Goal: Navigation & Orientation: Find specific page/section

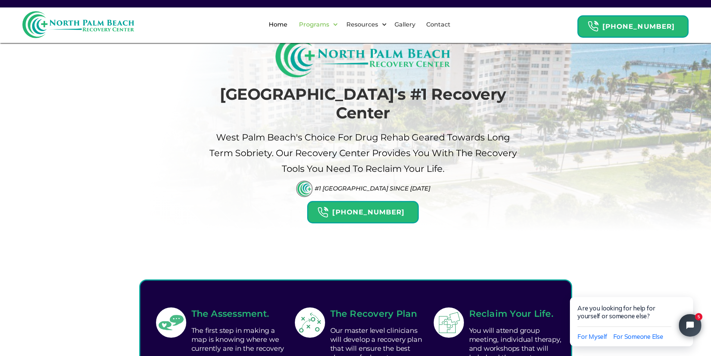
scroll to position [37, 0]
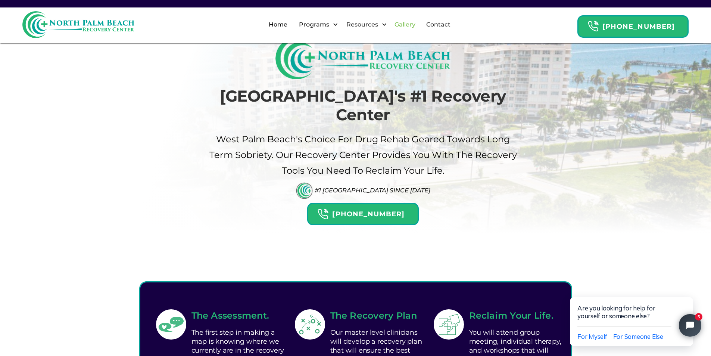
click at [410, 24] on link "Gallery" at bounding box center [405, 25] width 30 height 24
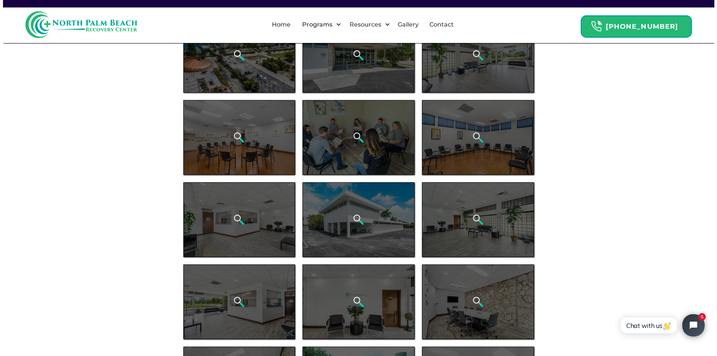
scroll to position [37, 0]
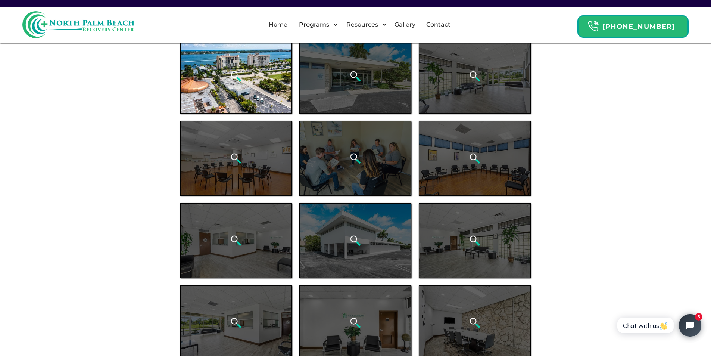
click at [277, 74] on div "open lightbox" at bounding box center [236, 76] width 112 height 75
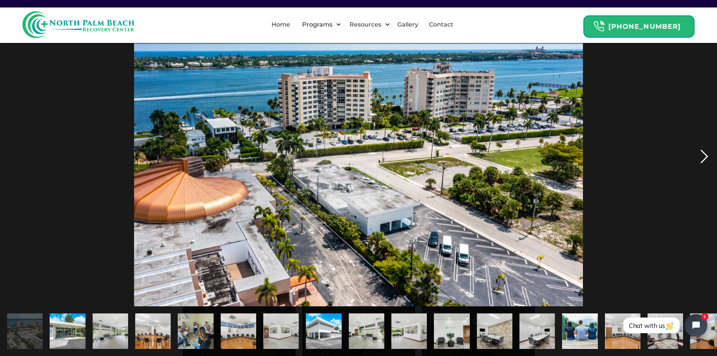
click at [705, 155] on div "next image" at bounding box center [703, 156] width 25 height 299
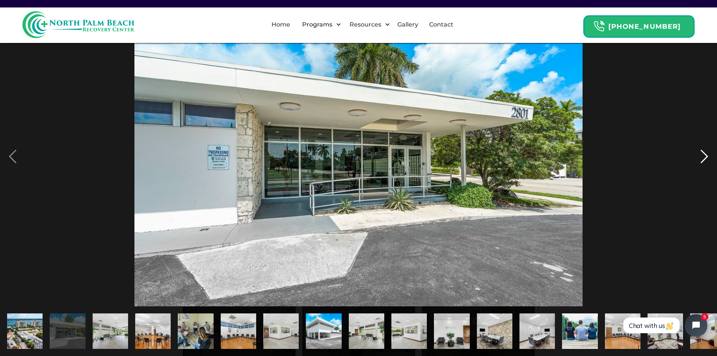
click at [704, 154] on div "next image" at bounding box center [703, 156] width 25 height 299
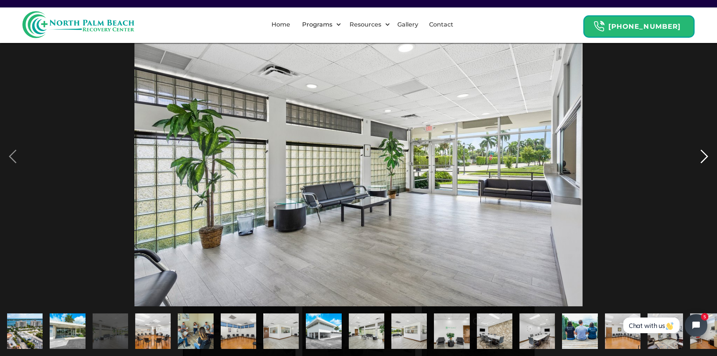
click at [703, 153] on div "next image" at bounding box center [703, 156] width 25 height 299
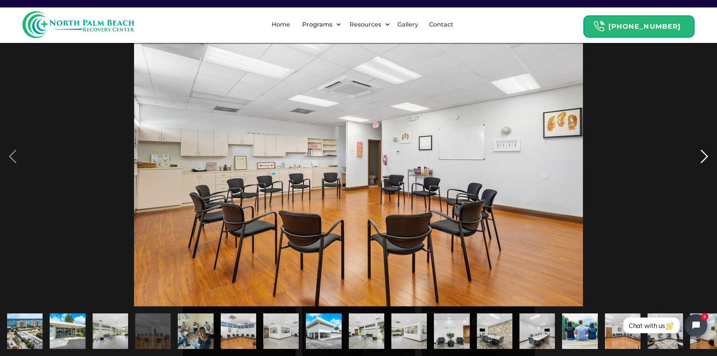
click at [703, 153] on div "next image" at bounding box center [703, 156] width 25 height 299
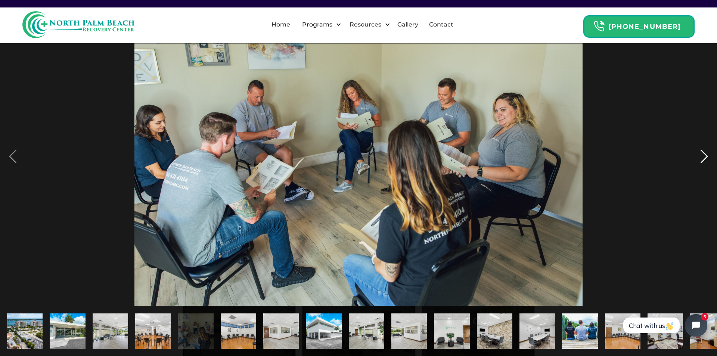
click at [705, 153] on div "next image" at bounding box center [703, 156] width 25 height 299
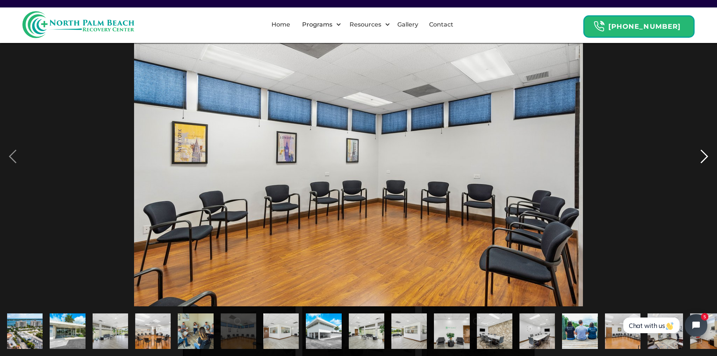
click at [705, 153] on div "next image" at bounding box center [703, 156] width 25 height 299
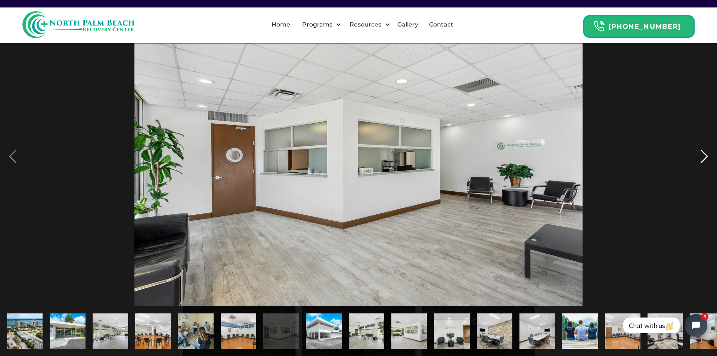
click at [705, 153] on div "next image" at bounding box center [703, 156] width 25 height 299
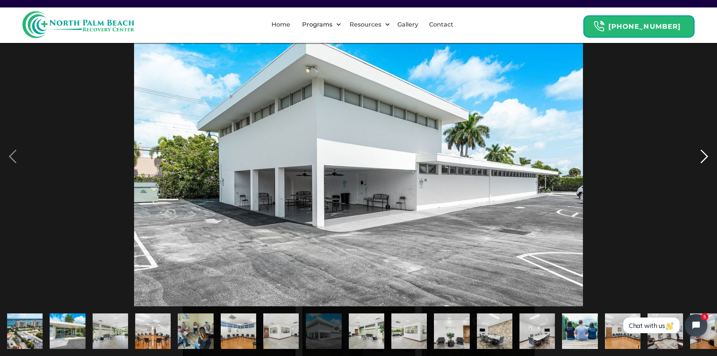
click at [704, 153] on div "next image" at bounding box center [703, 156] width 25 height 299
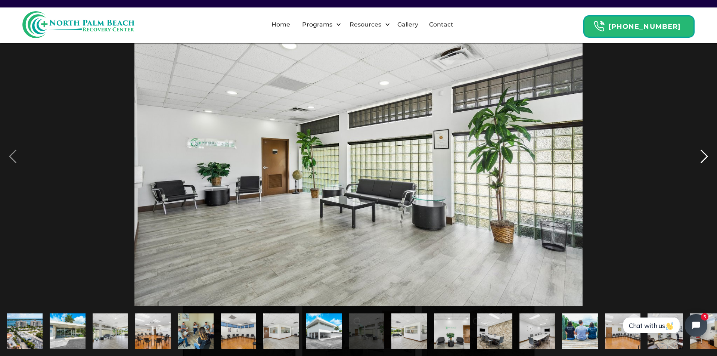
click at [704, 153] on div "next image" at bounding box center [703, 156] width 25 height 299
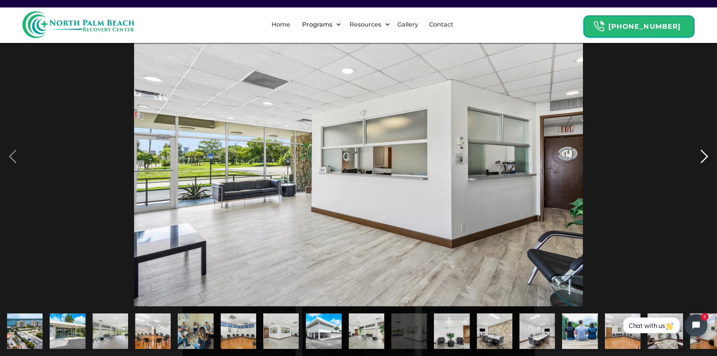
click at [704, 153] on div "next image" at bounding box center [703, 156] width 25 height 299
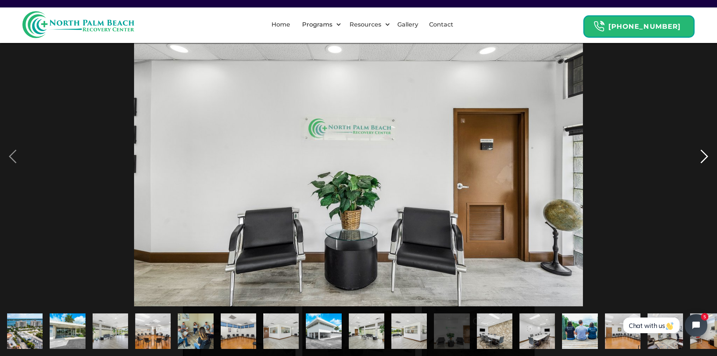
click at [704, 153] on div "next image" at bounding box center [703, 156] width 25 height 299
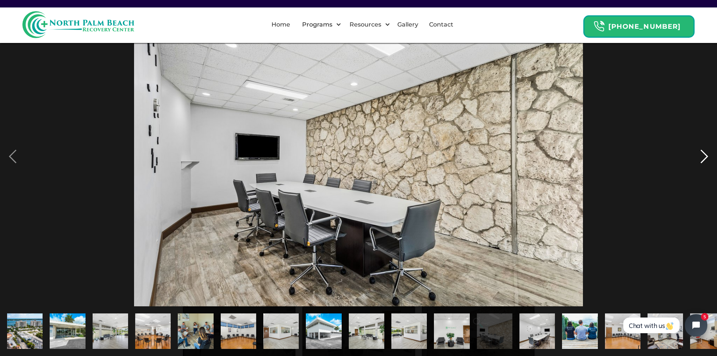
click at [704, 153] on div "next image" at bounding box center [703, 156] width 25 height 299
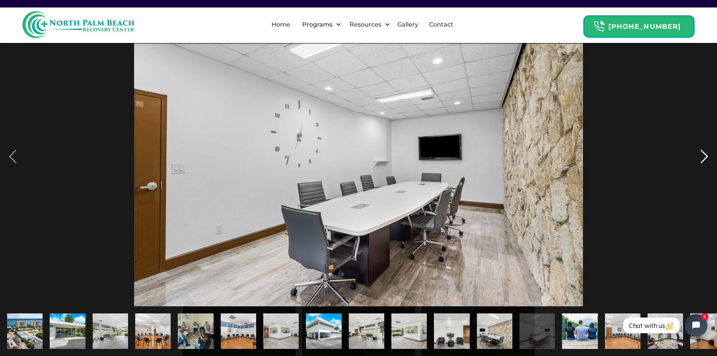
click at [703, 153] on div "next image" at bounding box center [703, 156] width 25 height 299
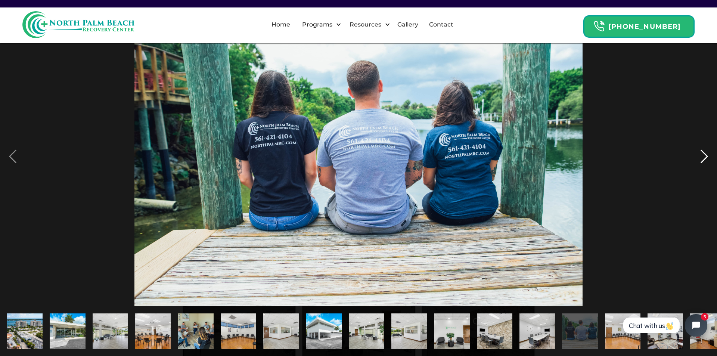
click at [705, 158] on div "next image" at bounding box center [703, 156] width 25 height 299
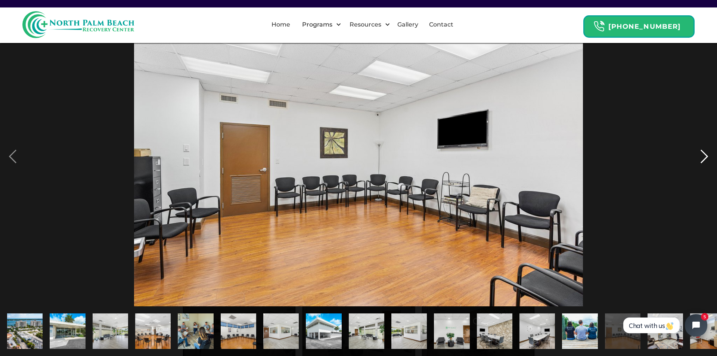
click at [705, 157] on div "next image" at bounding box center [703, 156] width 25 height 299
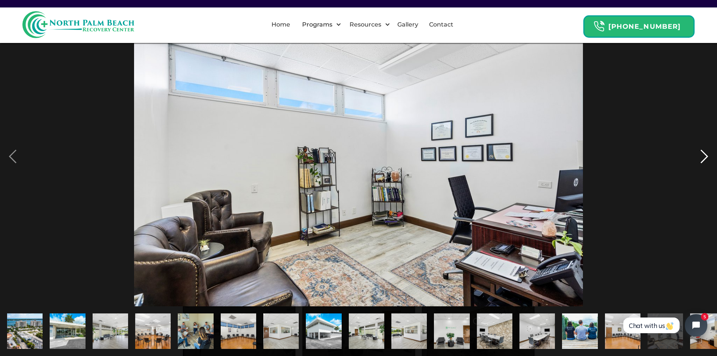
click at [705, 157] on div "next image" at bounding box center [703, 156] width 25 height 299
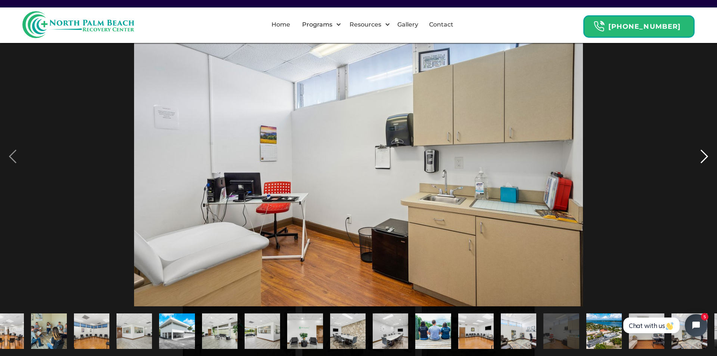
scroll to position [0, 187]
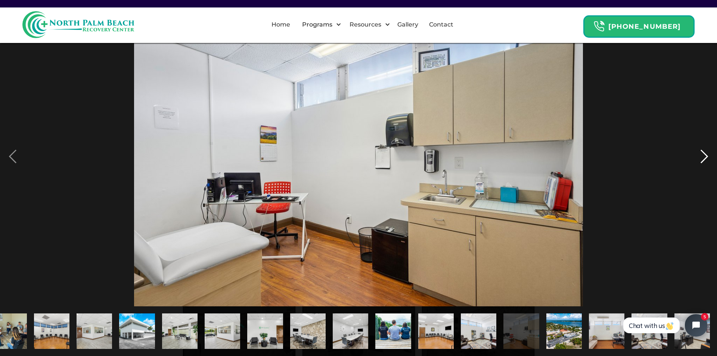
click at [705, 156] on div "next image" at bounding box center [703, 156] width 25 height 299
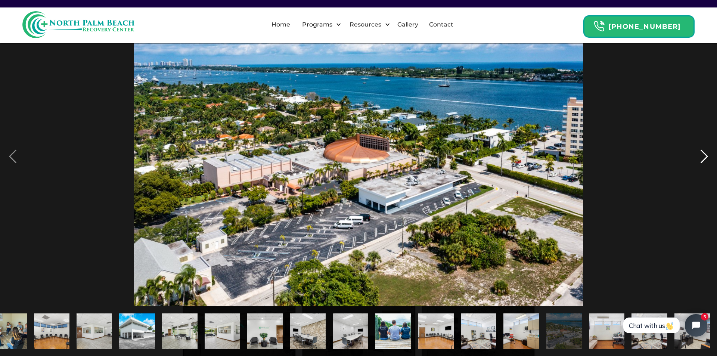
click at [705, 156] on div "next image" at bounding box center [703, 156] width 25 height 299
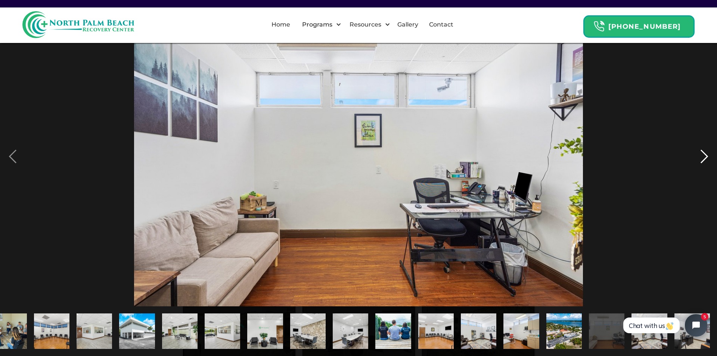
click at [704, 156] on div "next image" at bounding box center [703, 156] width 25 height 299
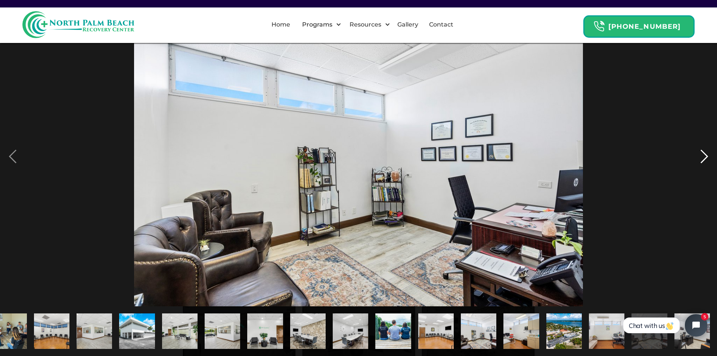
click at [704, 156] on div "next image" at bounding box center [703, 156] width 25 height 299
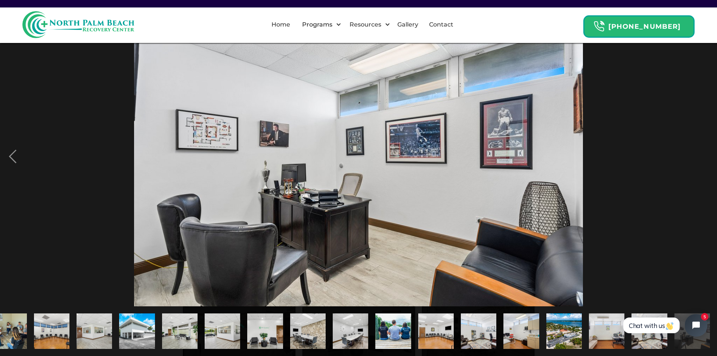
click at [704, 156] on div "next image" at bounding box center [703, 156] width 25 height 299
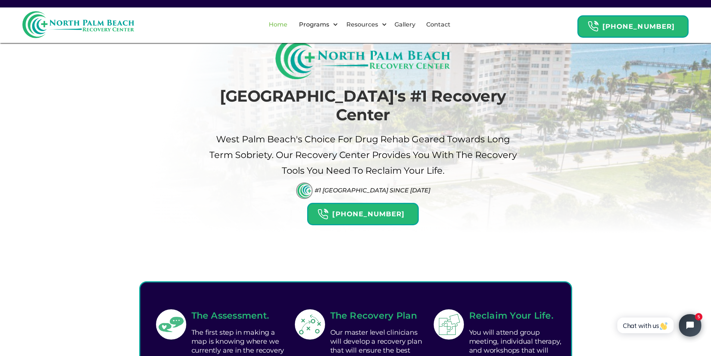
click at [285, 27] on link "Home" at bounding box center [278, 25] width 28 height 24
